Goal: Information Seeking & Learning: Learn about a topic

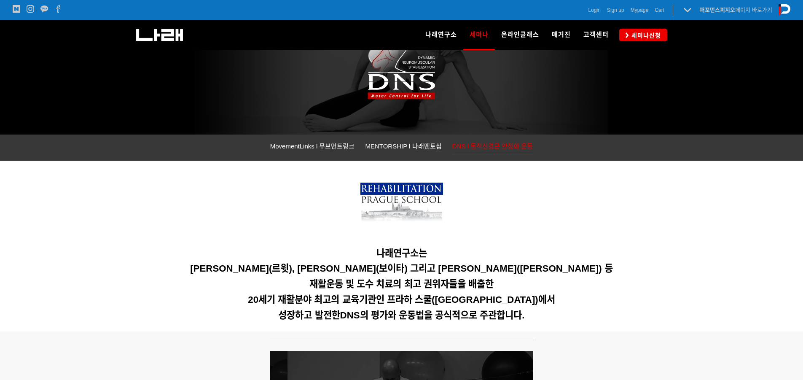
scroll to position [84, 0]
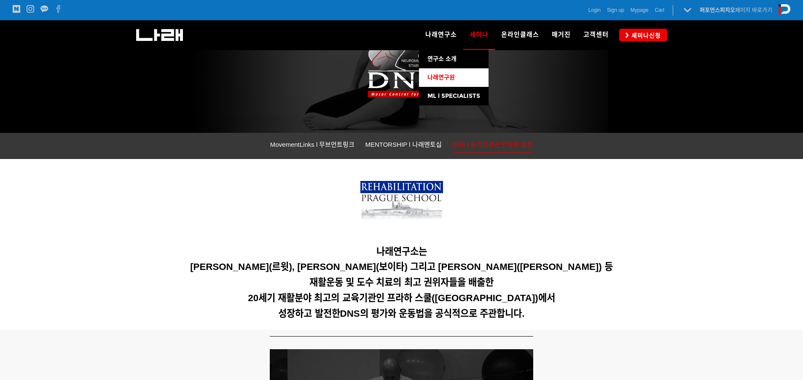
click at [452, 75] on span "나래연구원" at bounding box center [440, 77] width 27 height 7
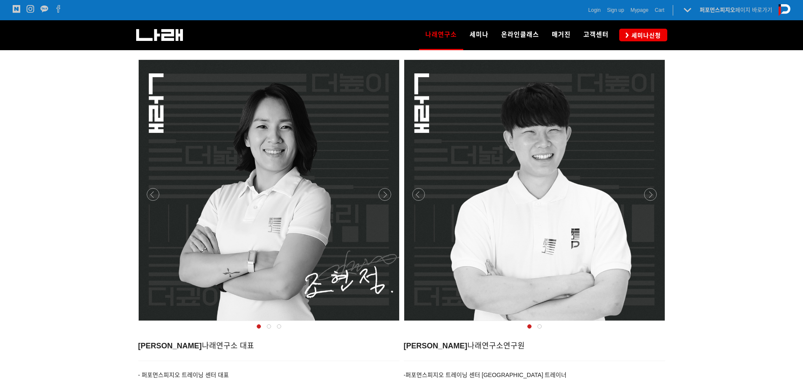
scroll to position [295, 0]
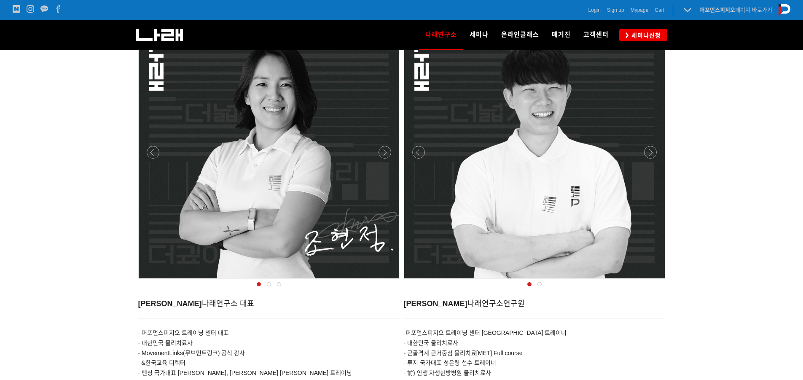
click at [386, 281] on div at bounding box center [269, 281] width 266 height 0
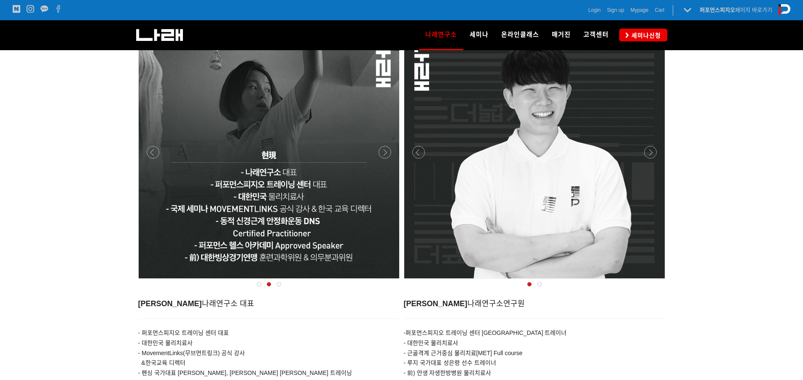
click at [386, 281] on div at bounding box center [269, 281] width 266 height 0
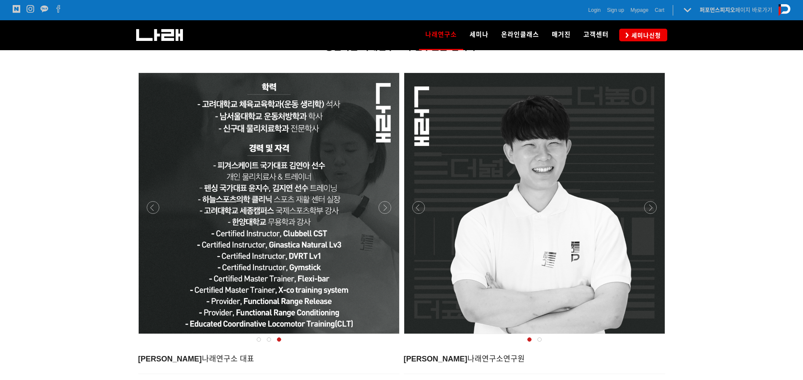
scroll to position [253, 0]
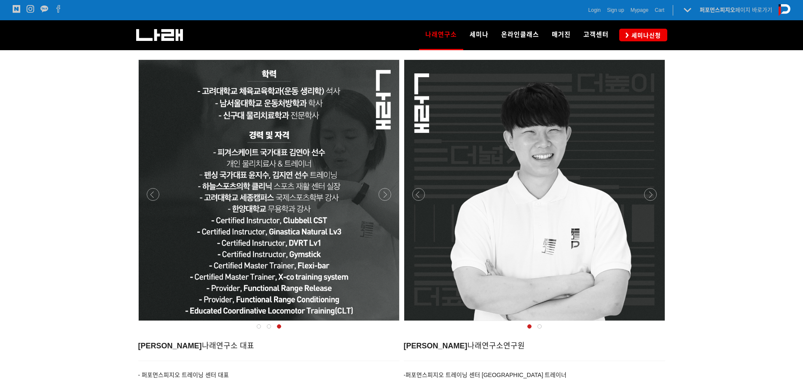
click at [161, 193] on div at bounding box center [269, 190] width 261 height 261
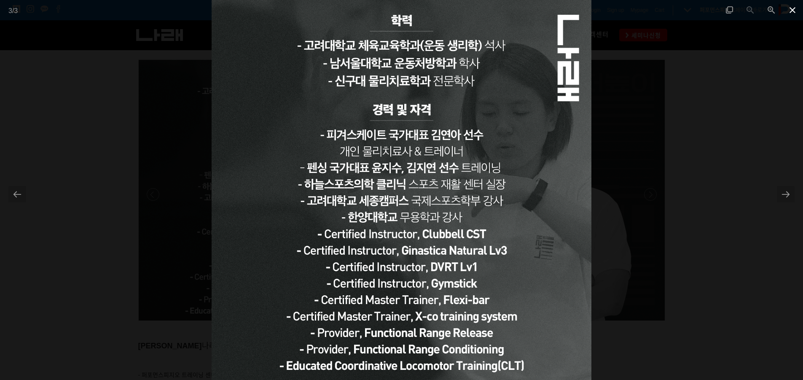
click at [796, 5] on span at bounding box center [792, 10] width 21 height 20
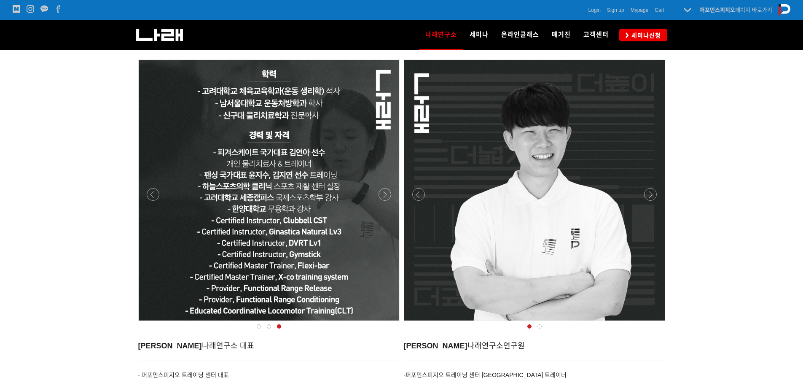
click at [153, 323] on div at bounding box center [269, 323] width 266 height 0
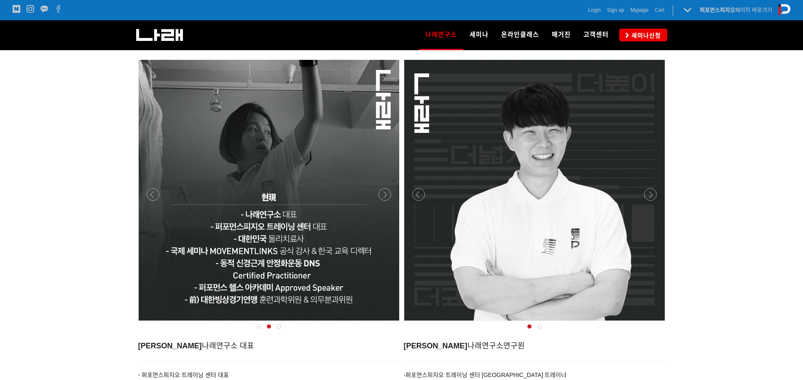
click at [153, 323] on div at bounding box center [269, 323] width 266 height 0
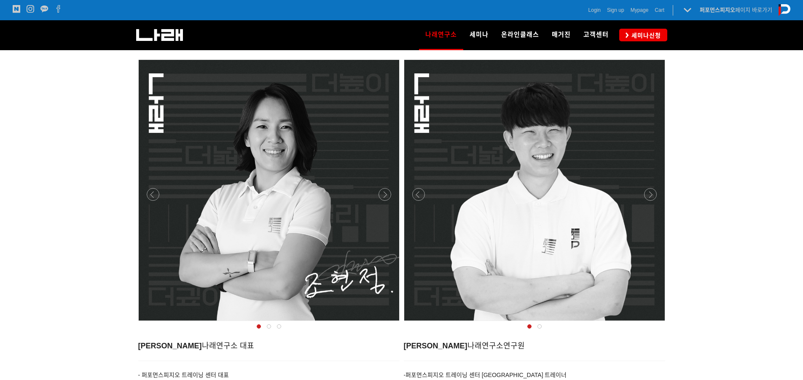
click at [653, 323] on div at bounding box center [535, 323] width 266 height 0
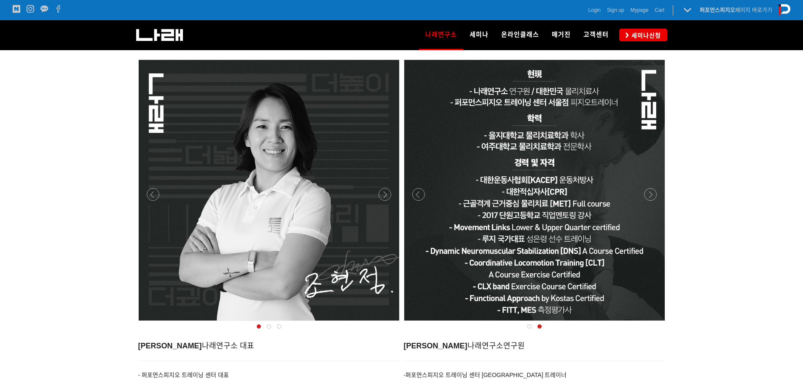
click at [653, 323] on div at bounding box center [535, 323] width 266 height 0
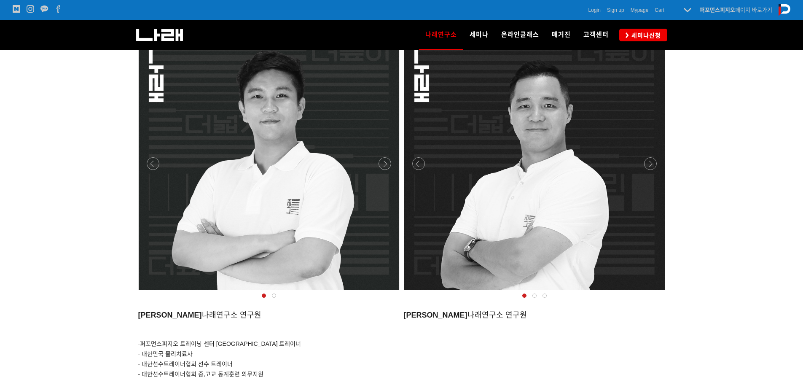
scroll to position [717, 0]
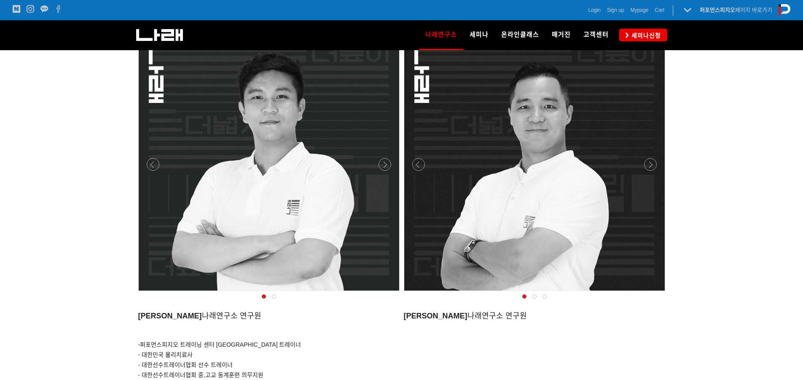
click at [381, 293] on div at bounding box center [269, 293] width 266 height 0
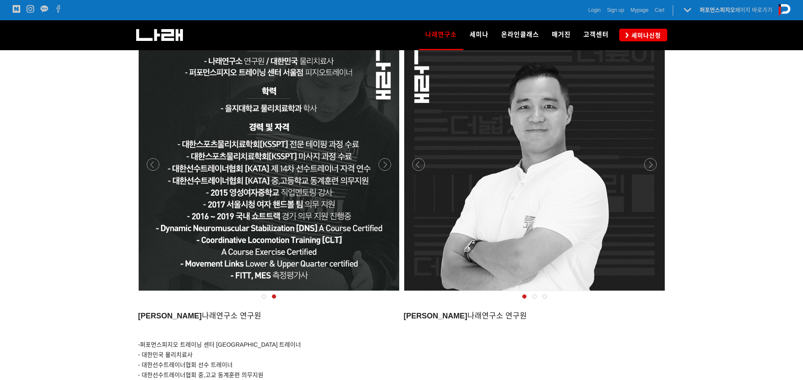
click at [381, 293] on div at bounding box center [269, 293] width 266 height 0
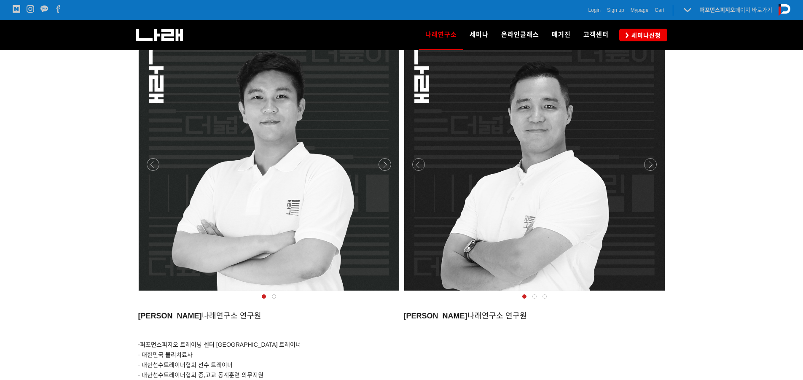
click at [652, 293] on div at bounding box center [535, 293] width 266 height 0
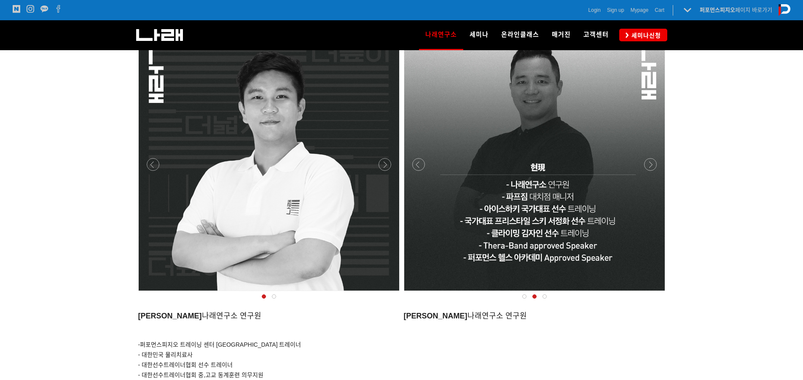
click at [653, 293] on div at bounding box center [535, 293] width 266 height 0
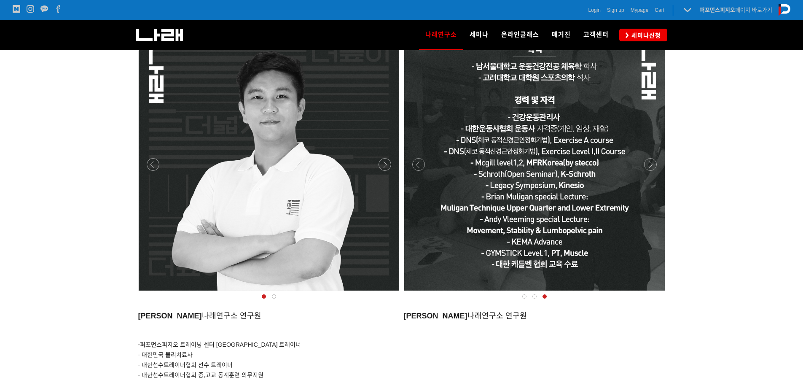
click at [650, 293] on div at bounding box center [535, 293] width 266 height 0
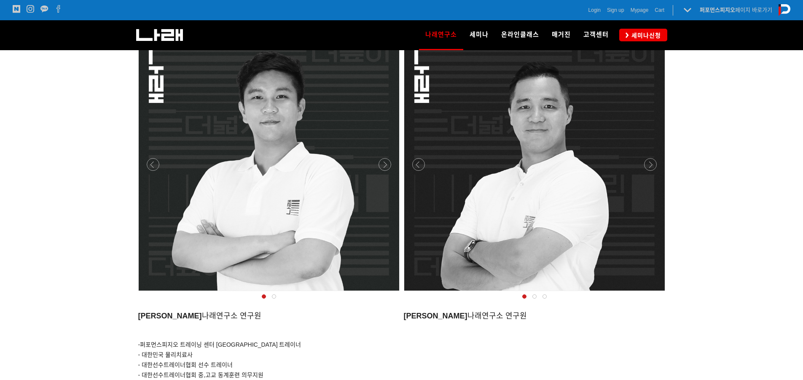
click at [411, 161] on div at bounding box center [534, 160] width 261 height 261
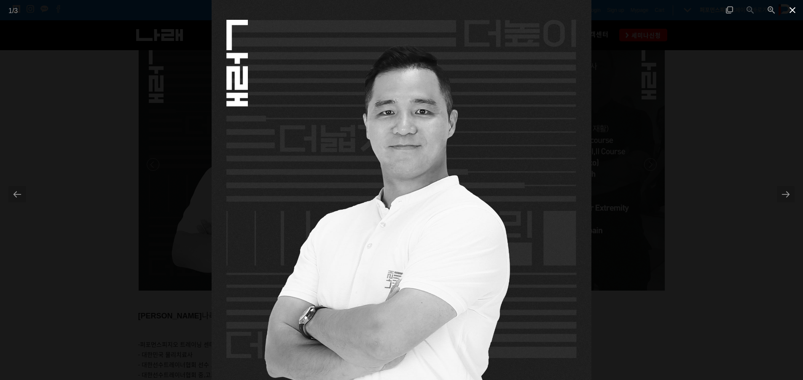
click at [797, 10] on span at bounding box center [792, 10] width 21 height 20
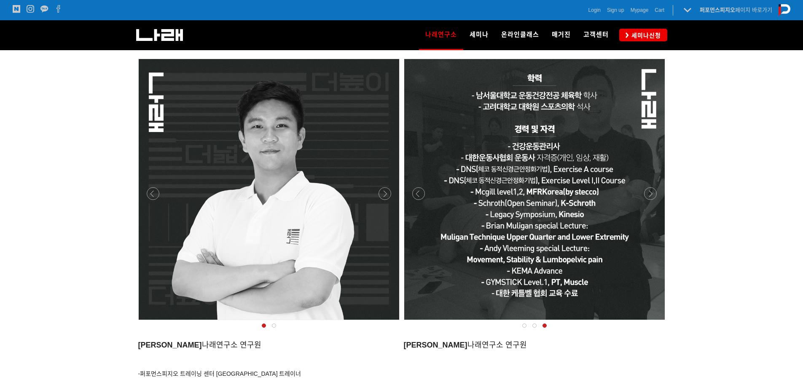
scroll to position [675, 0]
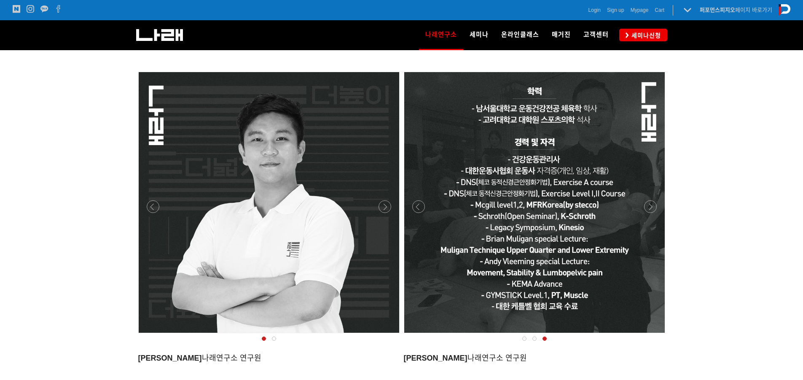
click at [420, 335] on div at bounding box center [535, 335] width 266 height 0
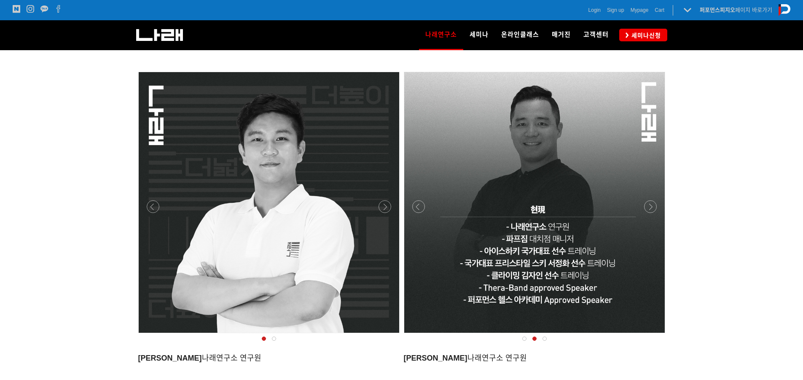
click at [654, 335] on div at bounding box center [535, 335] width 266 height 0
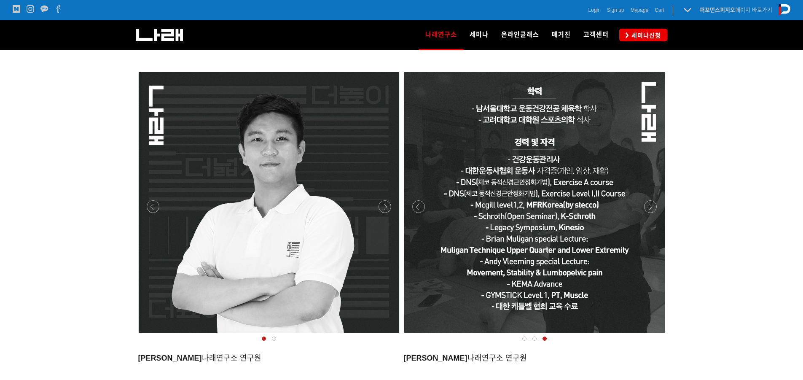
click at [422, 335] on div at bounding box center [535, 335] width 266 height 0
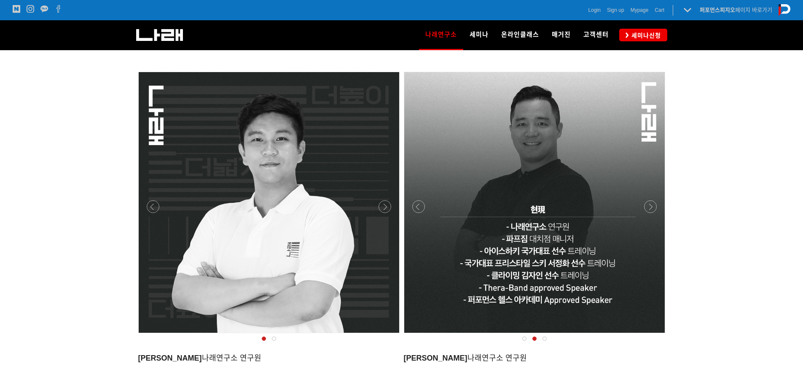
click at [422, 335] on div at bounding box center [535, 335] width 266 height 0
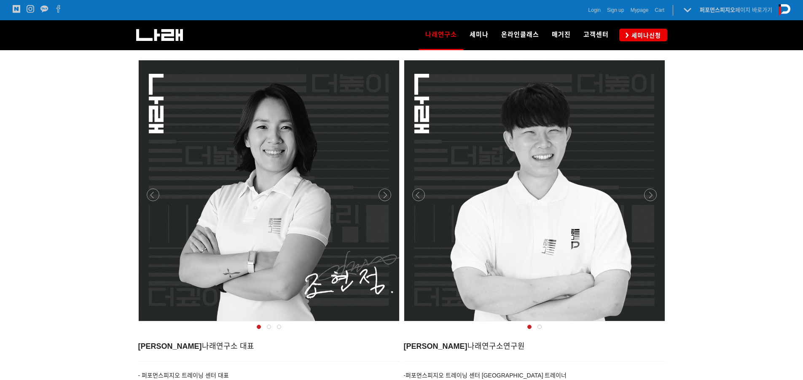
scroll to position [253, 0]
click at [383, 323] on div at bounding box center [269, 323] width 266 height 0
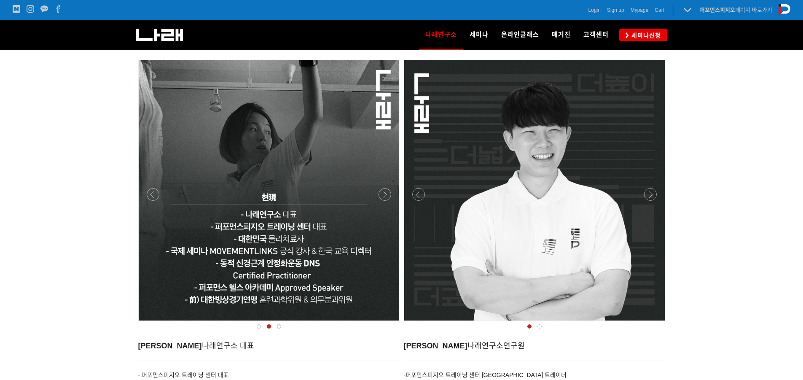
click at [383, 323] on div at bounding box center [269, 323] width 266 height 0
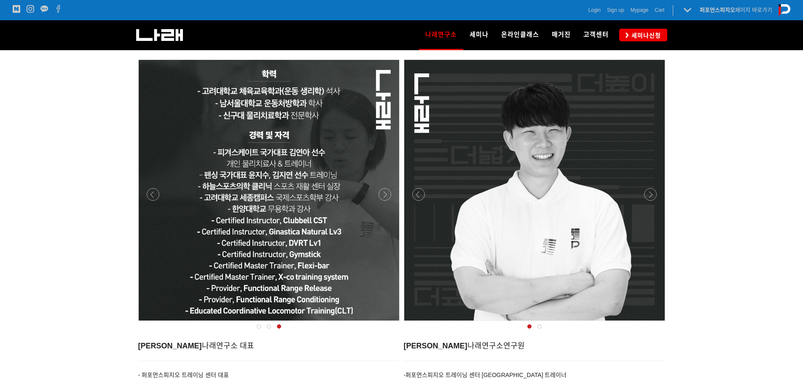
click at [381, 323] on div at bounding box center [269, 323] width 266 height 0
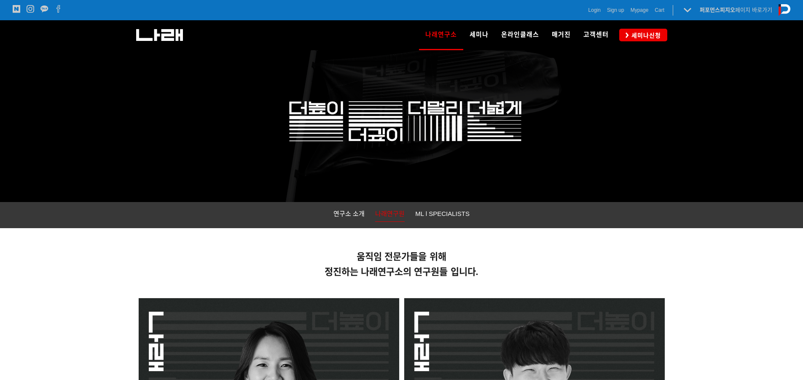
scroll to position [0, 0]
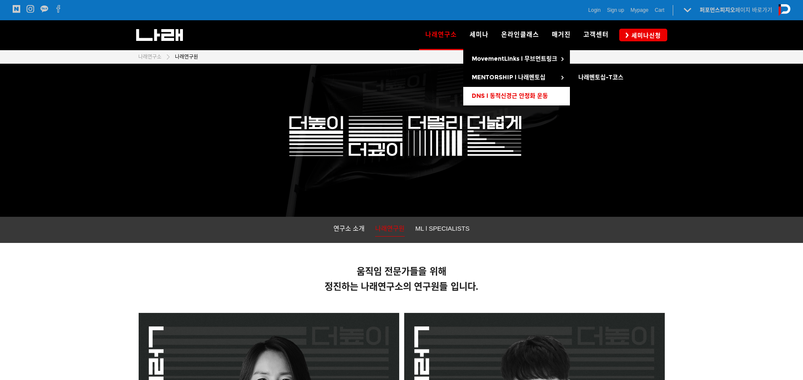
click at [511, 92] on span "DNS l 동적신경근 안정화 운동" at bounding box center [510, 95] width 76 height 7
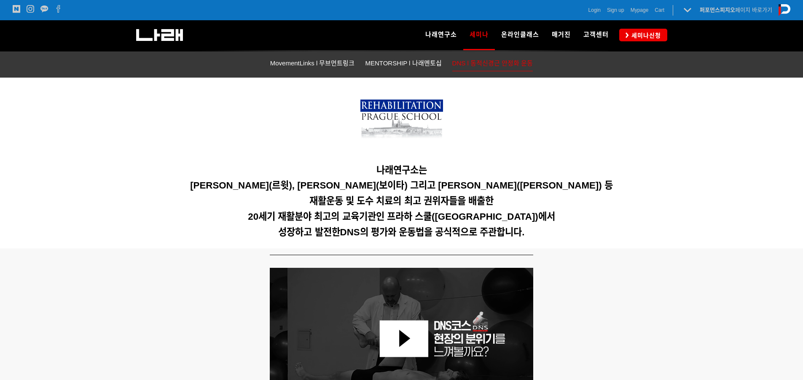
scroll to position [169, 0]
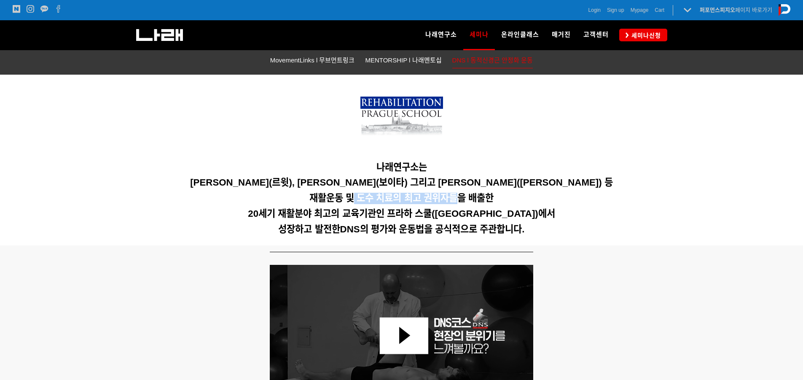
drag, startPoint x: 352, startPoint y: 196, endPoint x: 460, endPoint y: 202, distance: 107.6
click at [460, 202] on span "재활운동 및 도수 치료의 최고 권위자들을 배출한" at bounding box center [401, 198] width 184 height 11
click at [478, 214] on span "20세기 재활분야 최고의 교육기관인 프라하 스쿨(Prague School)에서" at bounding box center [401, 213] width 307 height 11
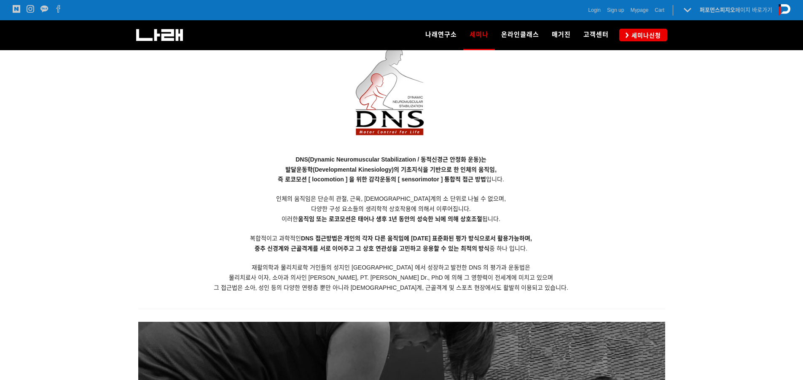
scroll to position [759, 0]
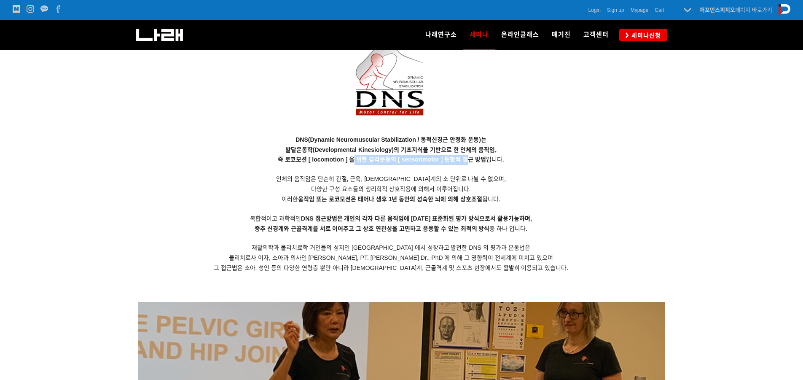
drag, startPoint x: 355, startPoint y: 163, endPoint x: 483, endPoint y: 164, distance: 128.2
click at [466, 163] on p "DNS(Dynamic Neuromuscular Stabilization / 동적신경근 안정화 운동)는 발달운동학(Developmental Ki…" at bounding box center [391, 204] width 506 height 138
click at [500, 166] on p "DNS(Dynamic Neuromuscular Stabilization / 동적신경근 안정화 운동)는 발달운동학(Developmental Ki…" at bounding box center [391, 204] width 506 height 138
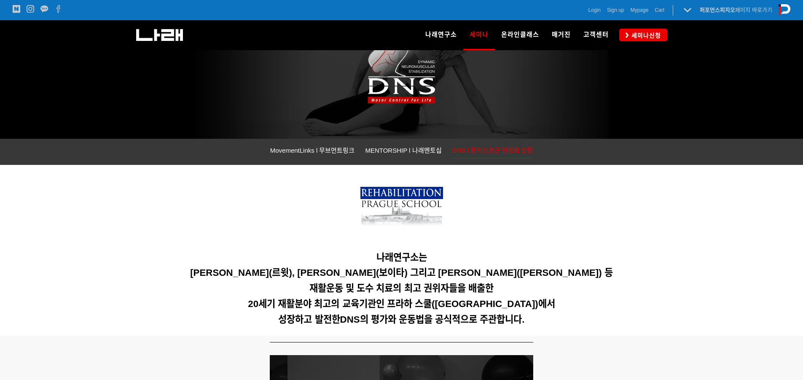
scroll to position [0, 0]
